Goal: Information Seeking & Learning: Learn about a topic

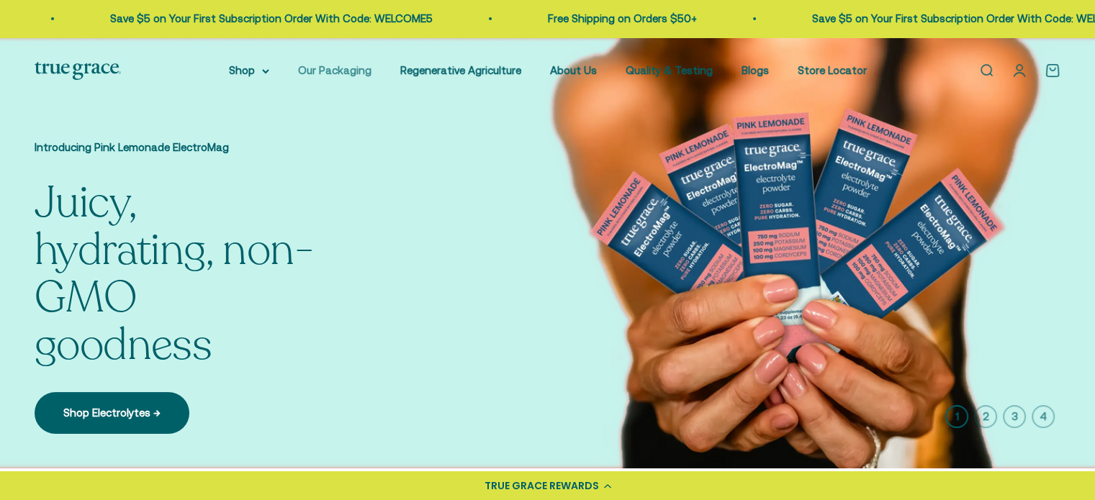
click at [336, 69] on link "Our Packaging" at bounding box center [334, 70] width 73 height 12
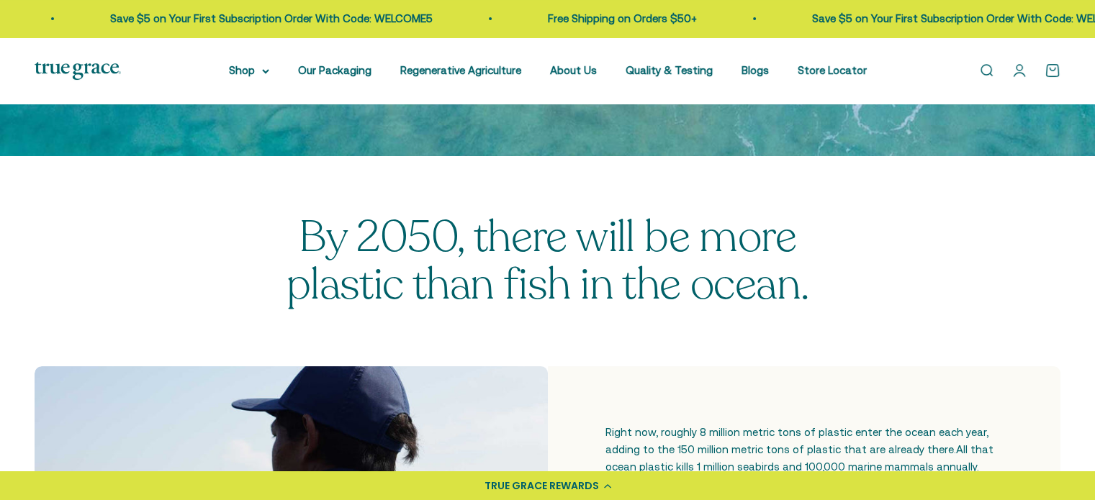
scroll to position [295, 0]
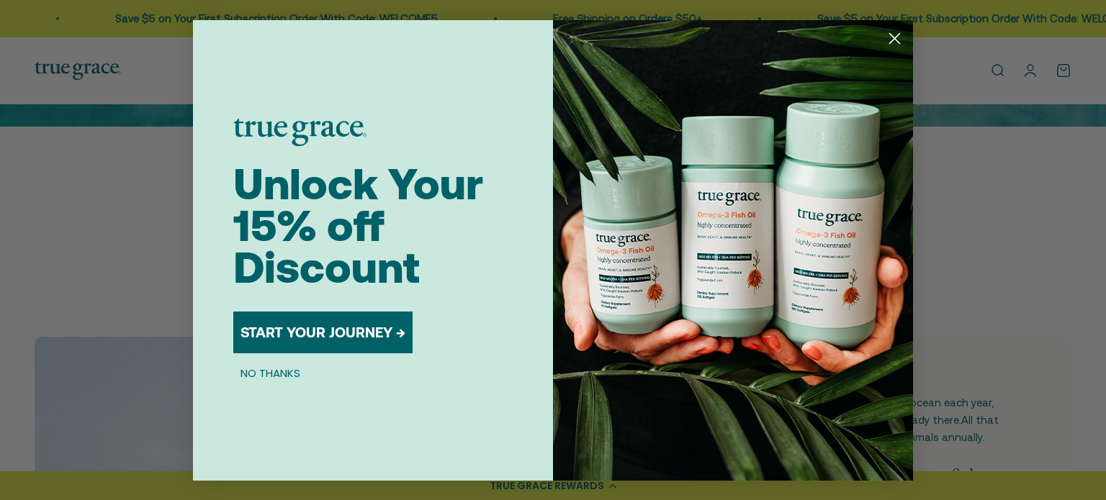
drag, startPoint x: 1100, startPoint y: 43, endPoint x: 1103, endPoint y: 73, distance: 29.7
click at [899, 39] on circle "Close dialog" at bounding box center [895, 38] width 24 height 24
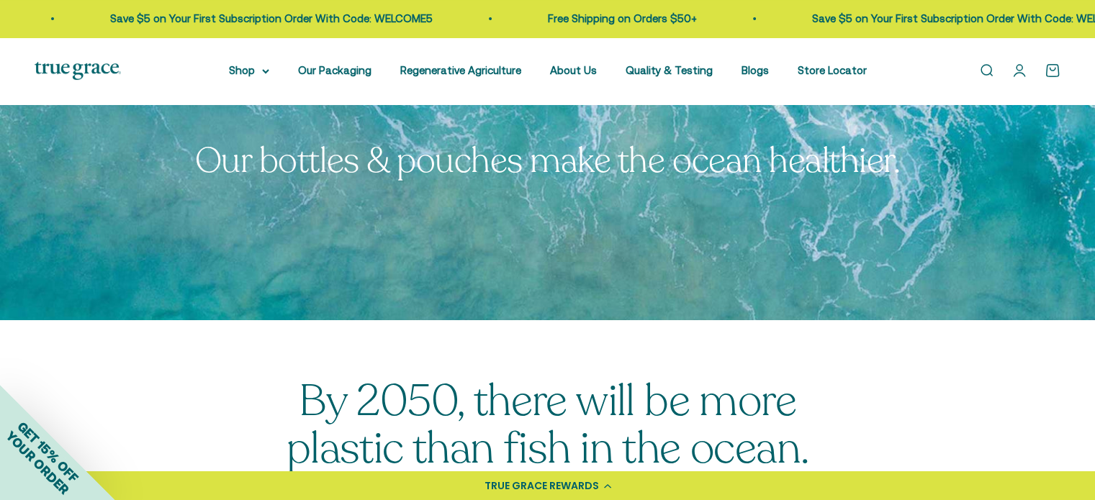
scroll to position [0, 0]
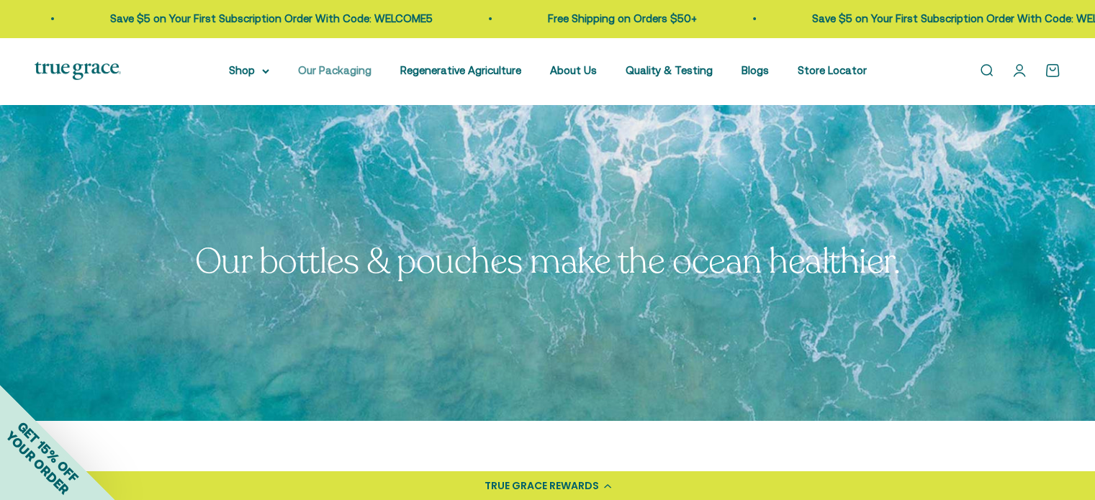
click at [334, 66] on link "Our Packaging" at bounding box center [334, 70] width 73 height 12
click at [425, 71] on link "Regenerative Agriculture" at bounding box center [460, 70] width 121 height 12
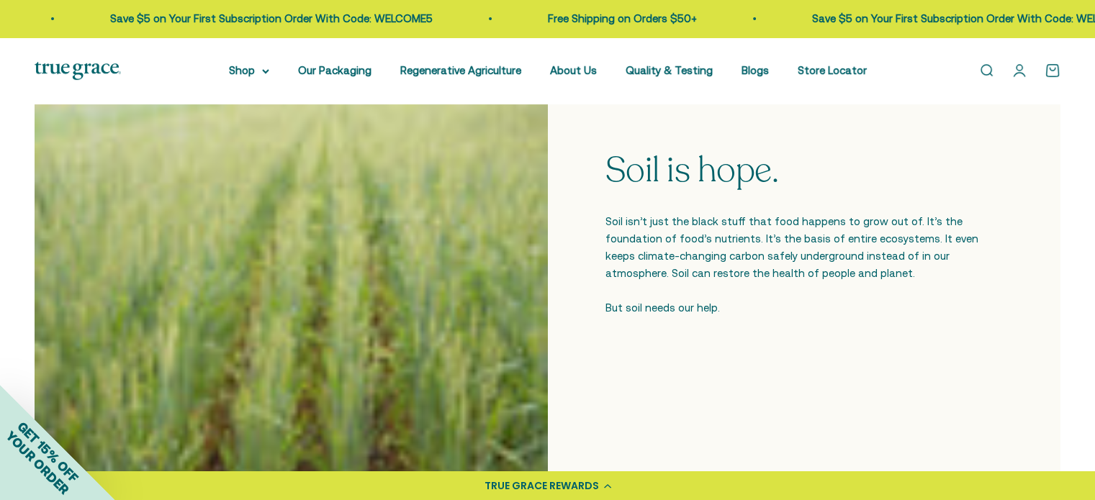
scroll to position [508, 0]
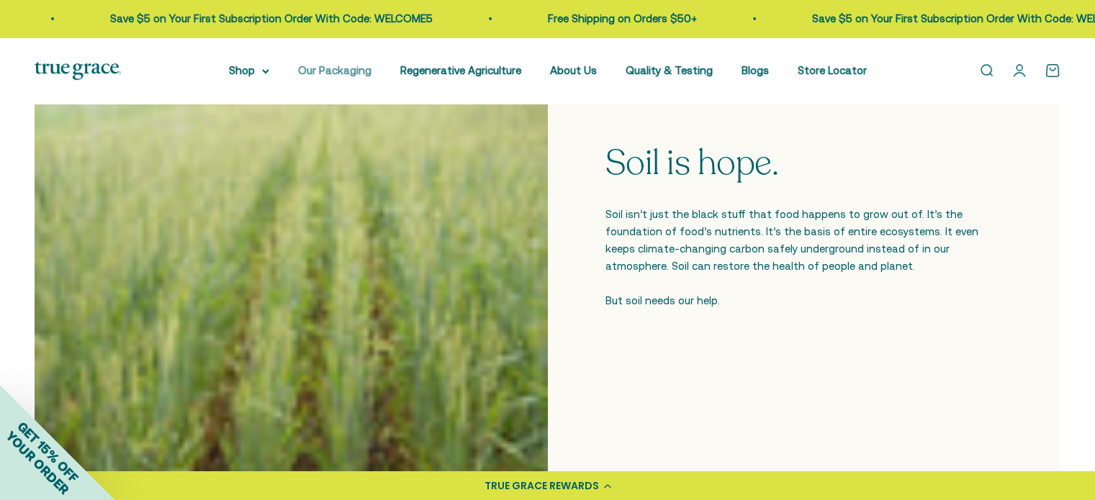
click at [338, 65] on link "Our Packaging" at bounding box center [334, 70] width 73 height 12
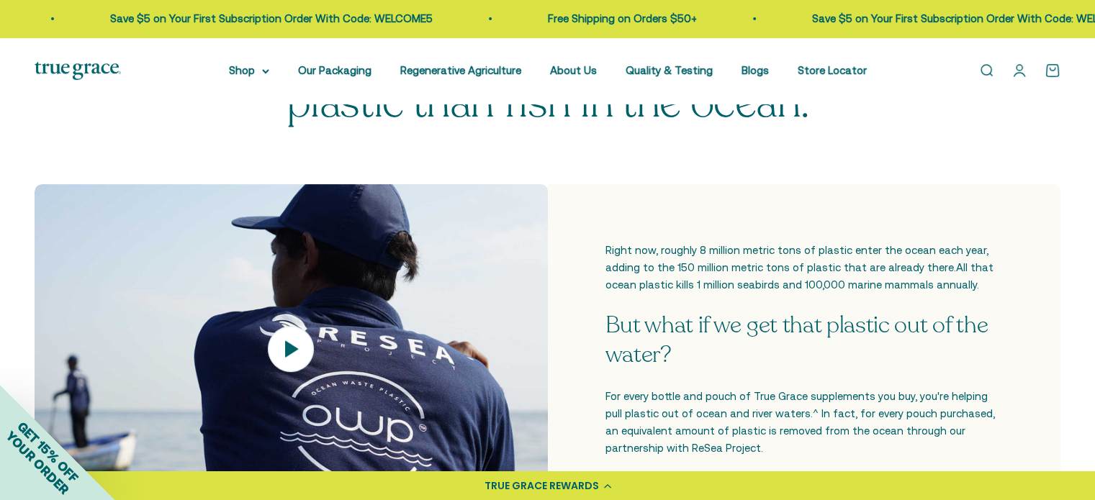
scroll to position [453, 0]
